Goal: Navigation & Orientation: Find specific page/section

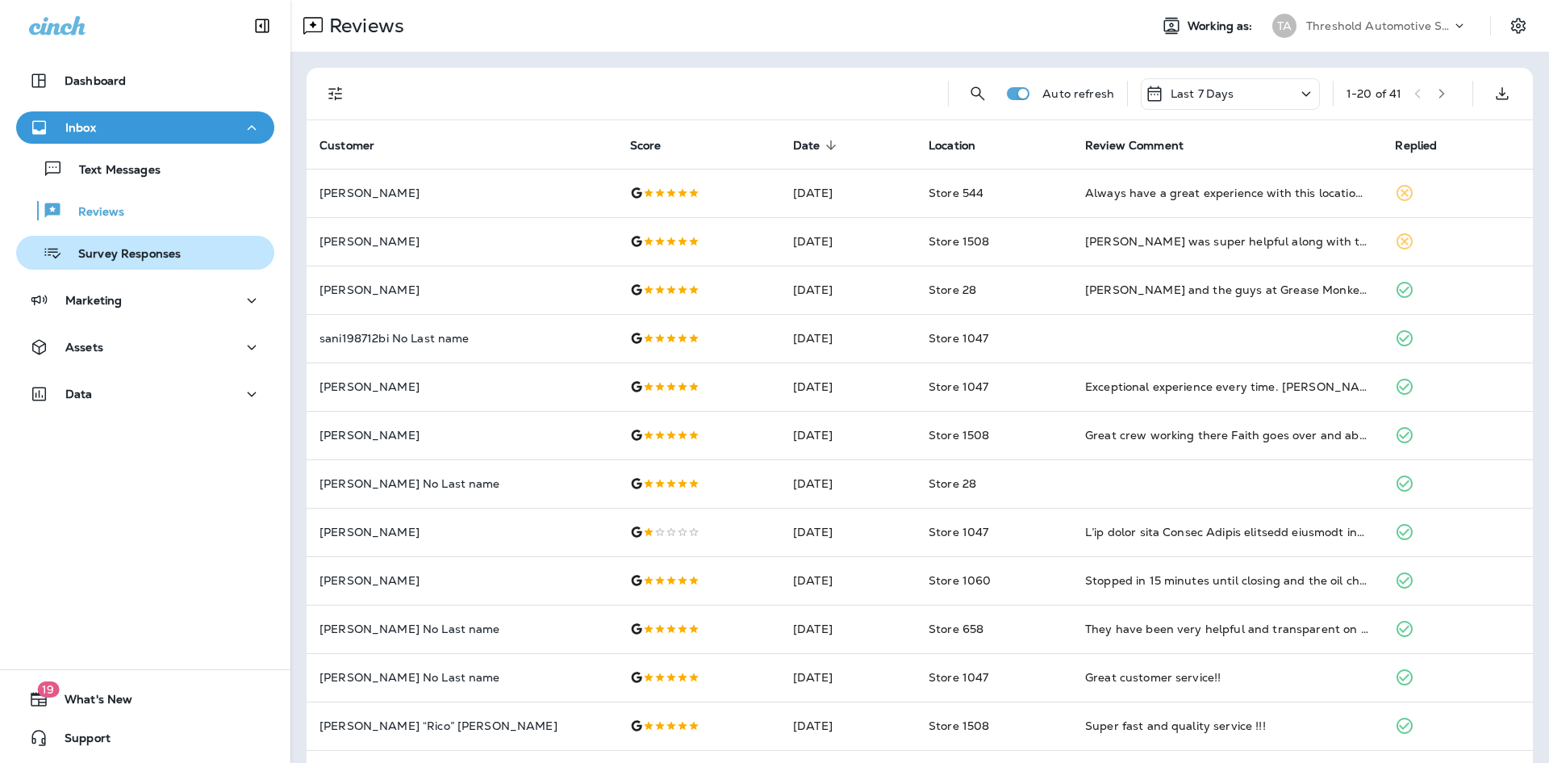
click at [167, 250] on p "Survey Responses" at bounding box center [121, 254] width 119 height 15
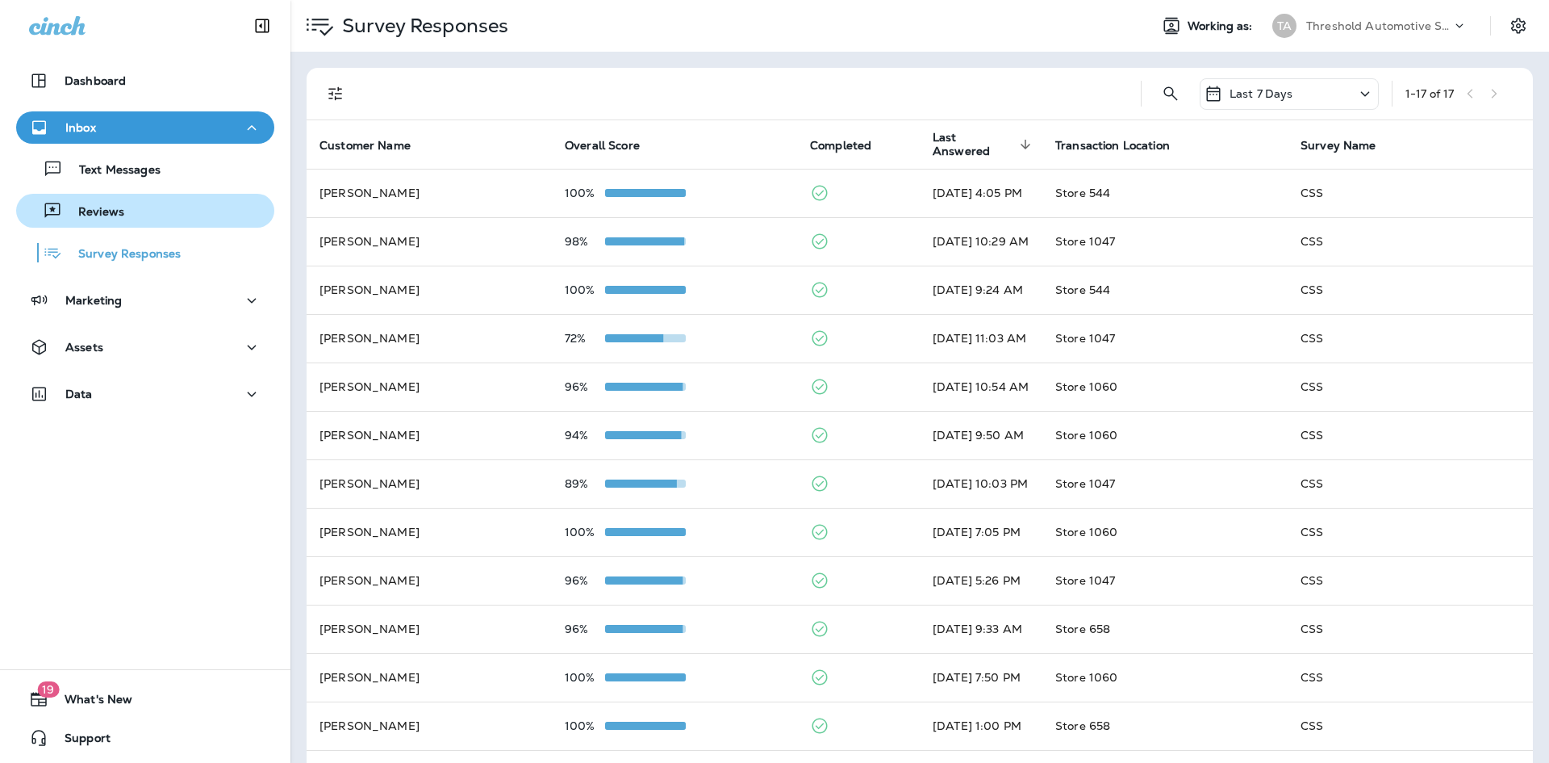
click at [118, 216] on p "Reviews" at bounding box center [93, 212] width 62 height 15
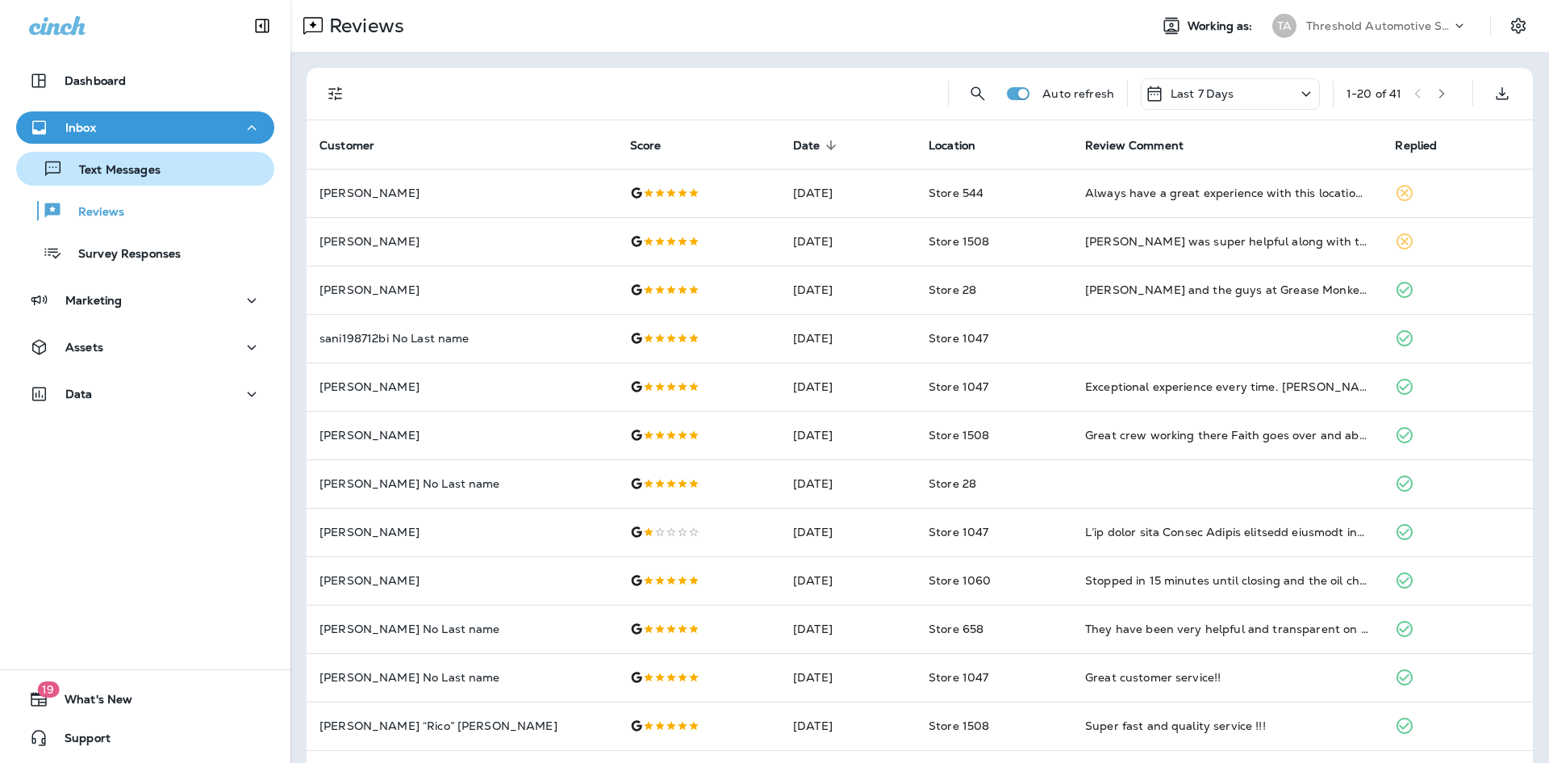
click at [158, 165] on p "Text Messages" at bounding box center [112, 170] width 98 height 15
